Goal: Information Seeking & Learning: Learn about a topic

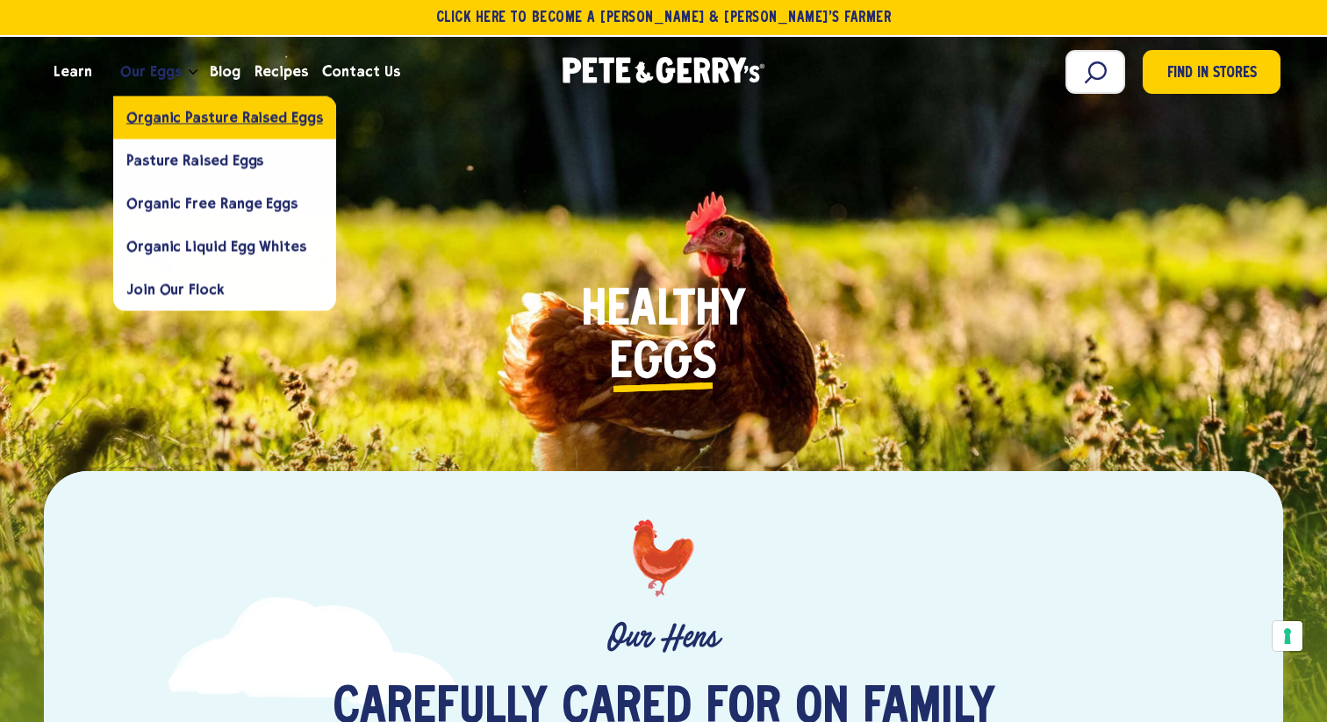
click at [218, 115] on span "Organic Pasture Raised Eggs" at bounding box center [224, 117] width 197 height 17
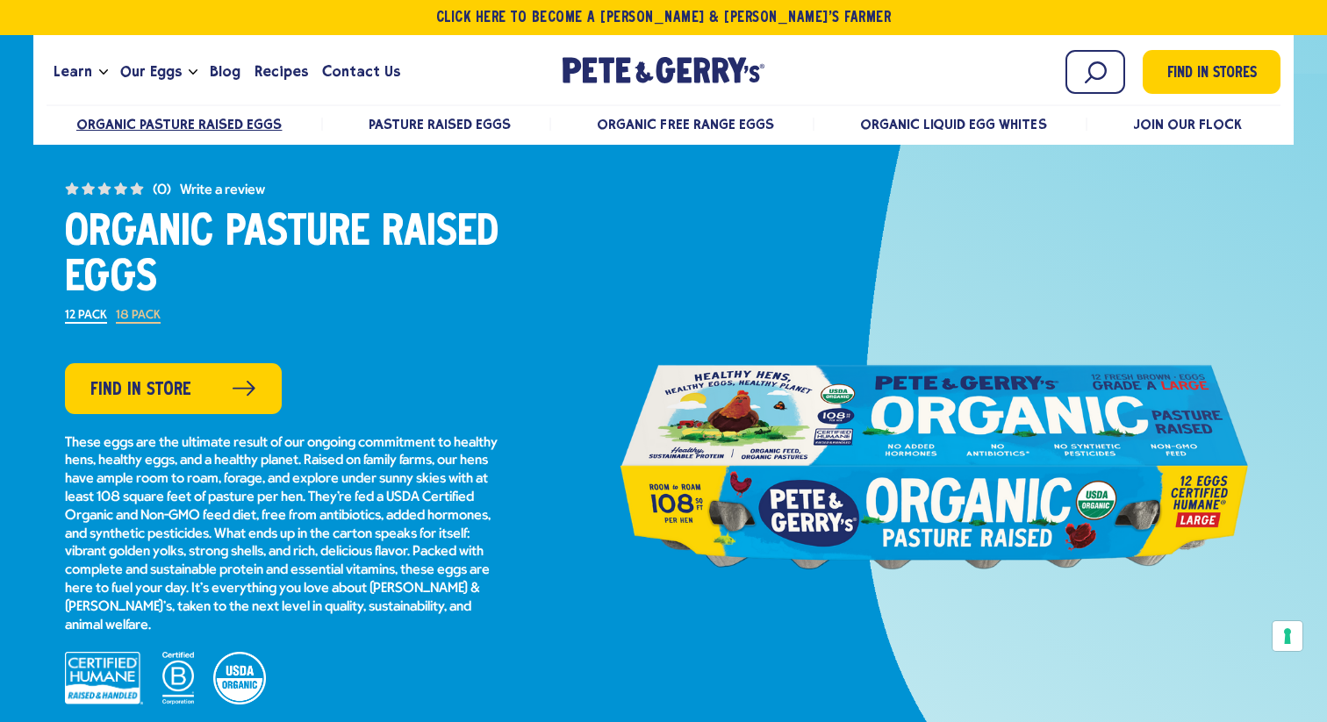
scroll to position [144, 0]
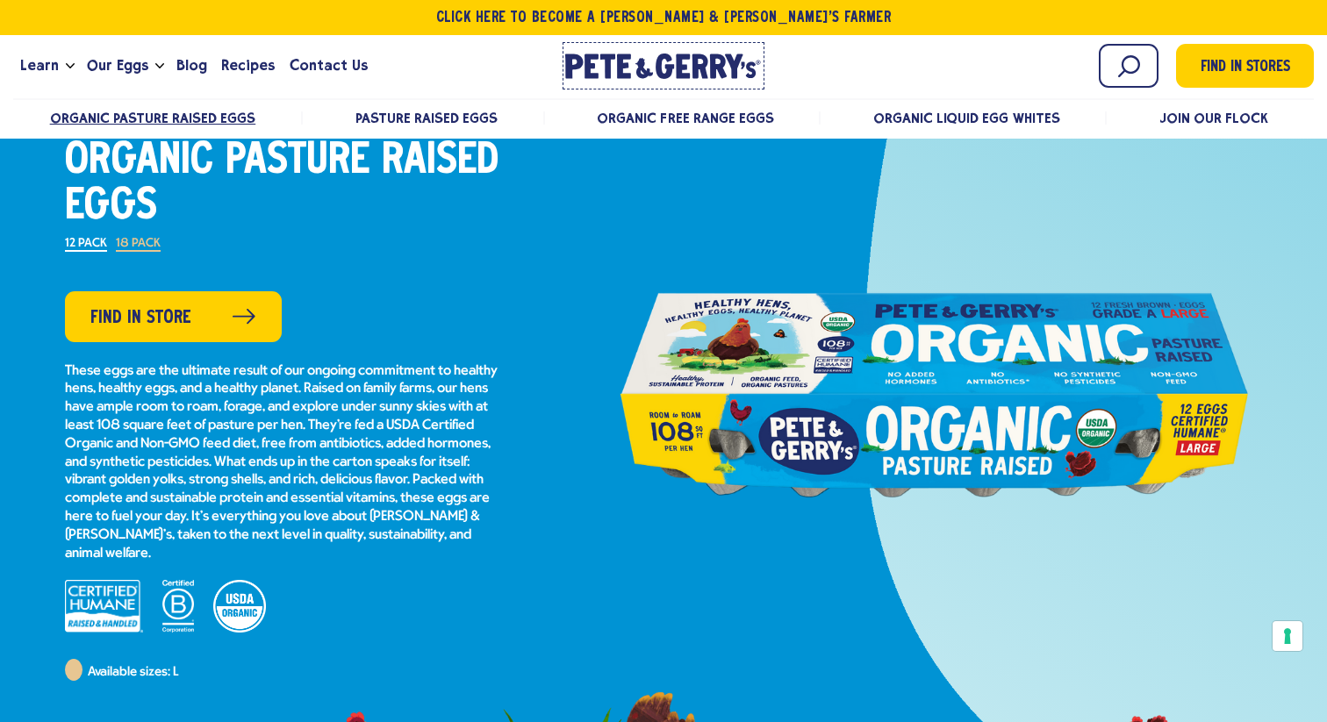
click at [620, 55] on icon at bounding box center [624, 66] width 14 height 25
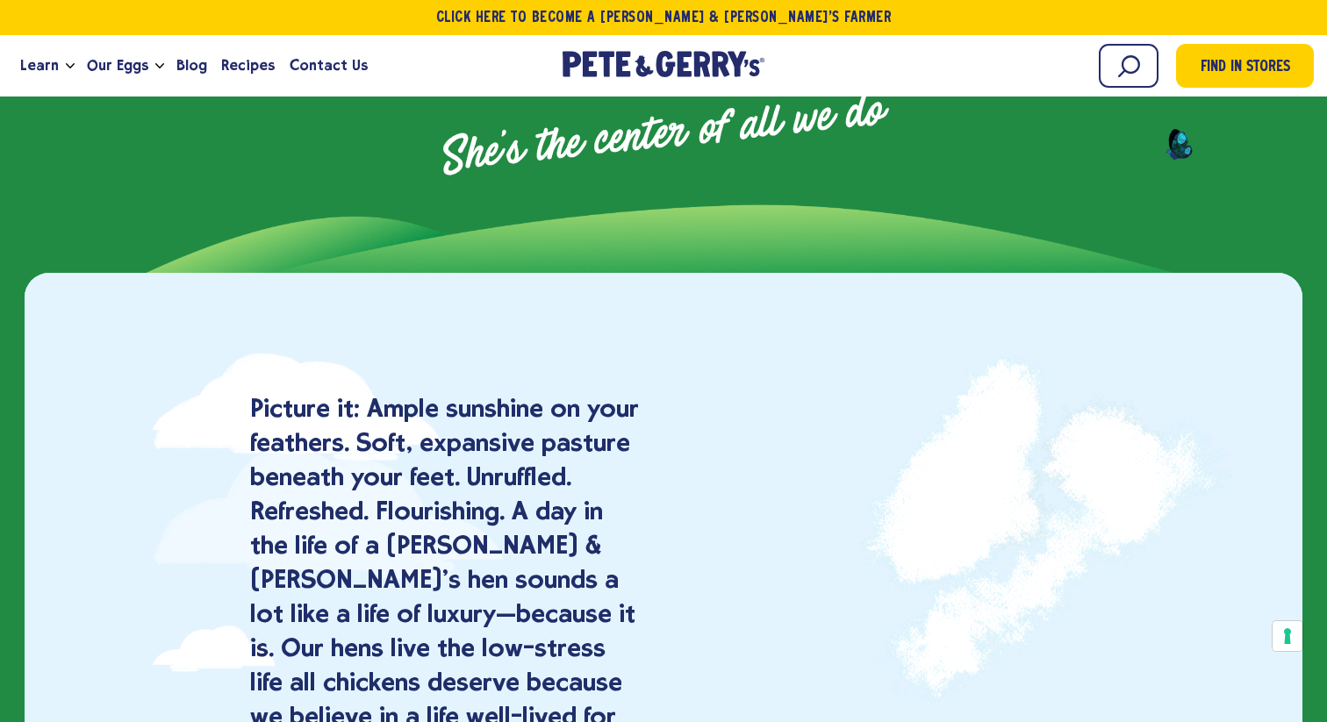
scroll to position [1386, 0]
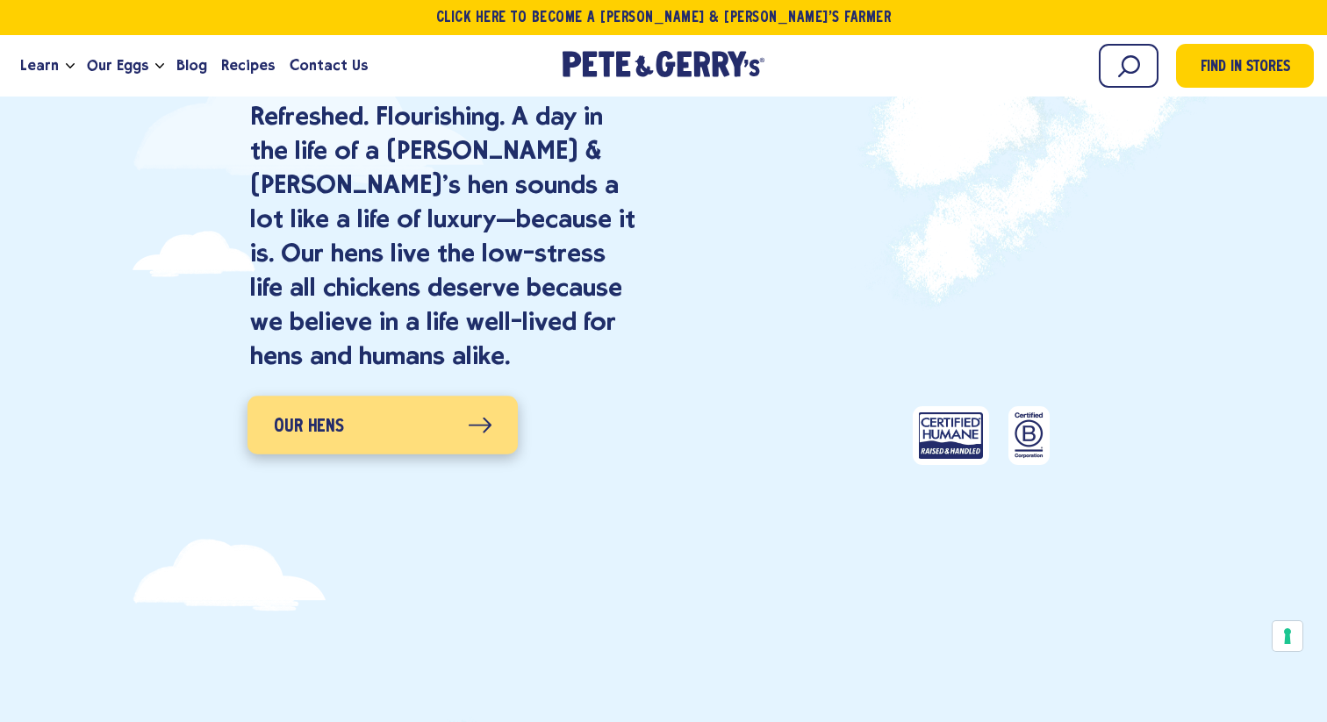
click at [452, 422] on link "Our Hens" at bounding box center [382, 426] width 270 height 58
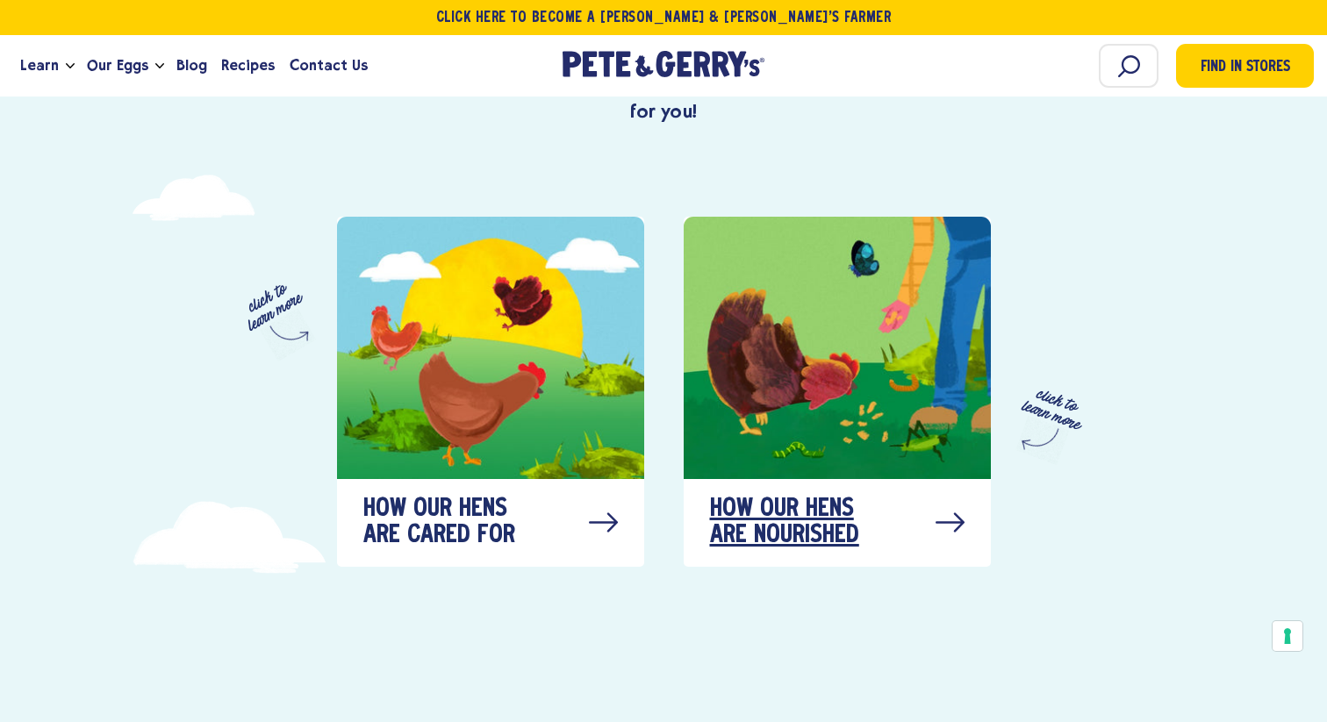
click at [832, 433] on div at bounding box center [837, 348] width 307 height 262
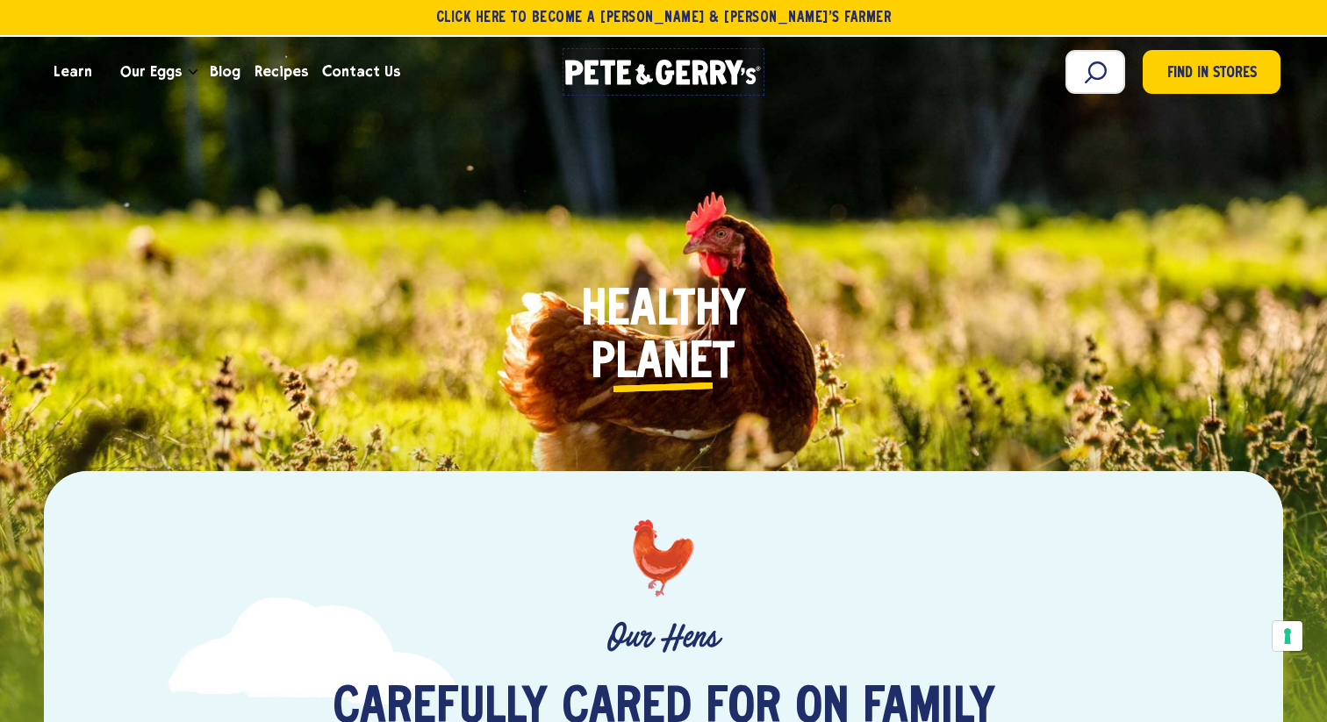
click at [628, 72] on icon "[PERSON_NAME] & [PERSON_NAME]'s Homepage" at bounding box center [663, 72] width 197 height 25
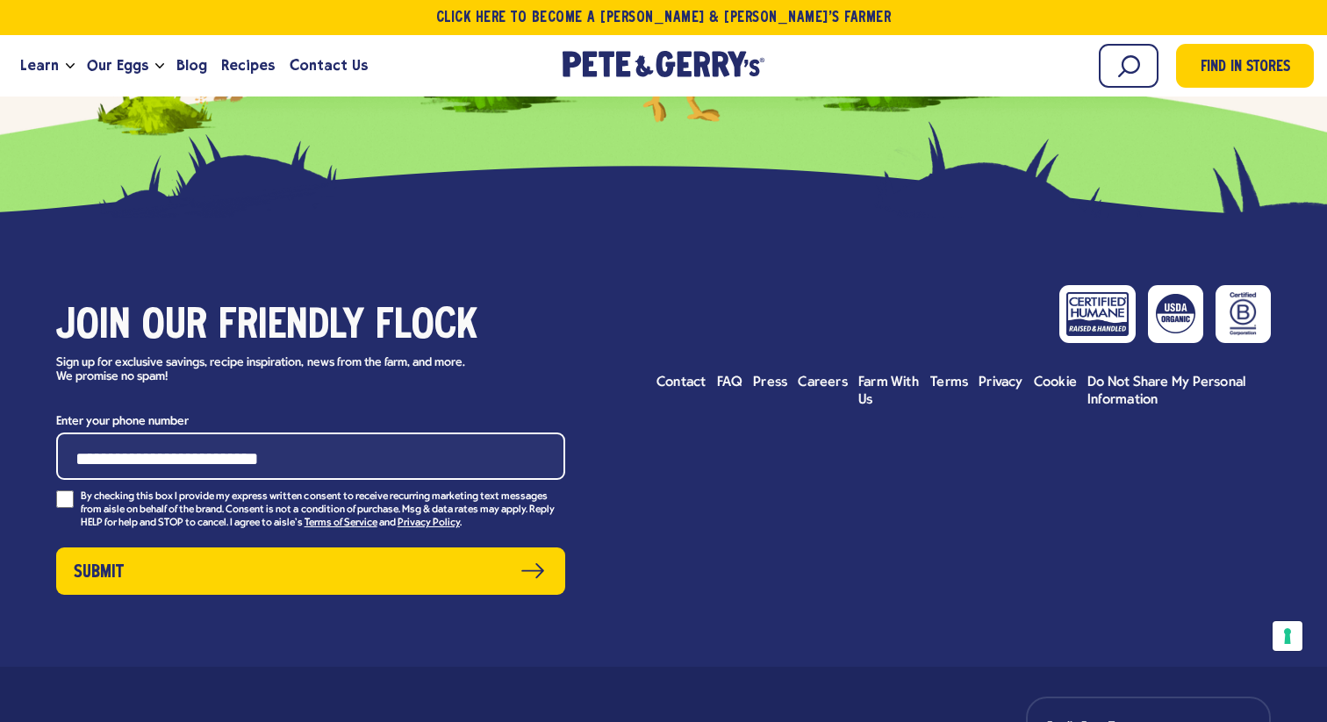
click at [657, 368] on div "Join our friendly flock Sign up for exclusive savings, recipe inspiration, news…" at bounding box center [663, 443] width 1327 height 450
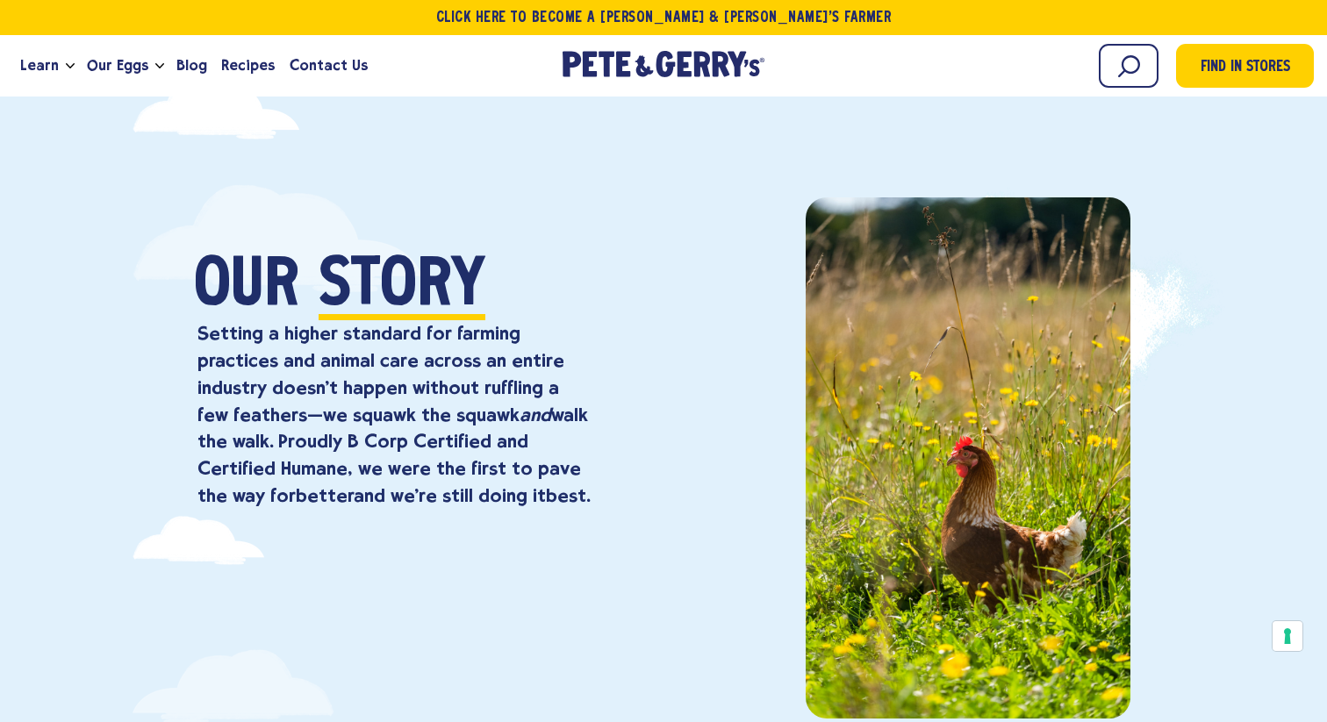
scroll to position [727, 0]
